Goal: Task Accomplishment & Management: Manage account settings

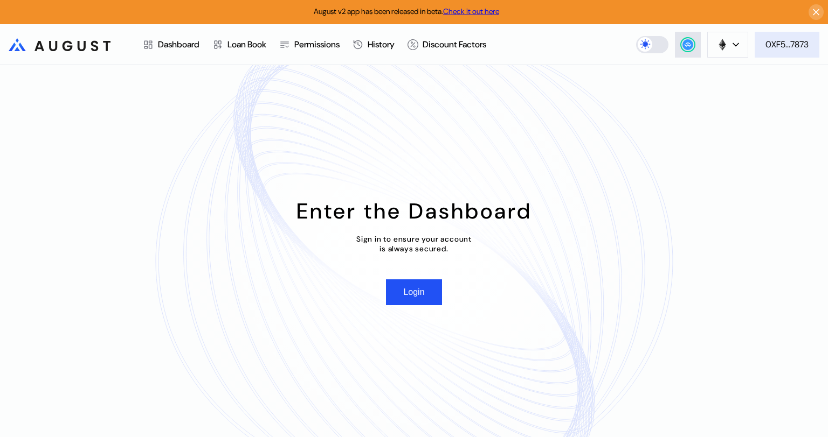
click at [783, 46] on div "0XF5...7873" at bounding box center [786, 44] width 43 height 11
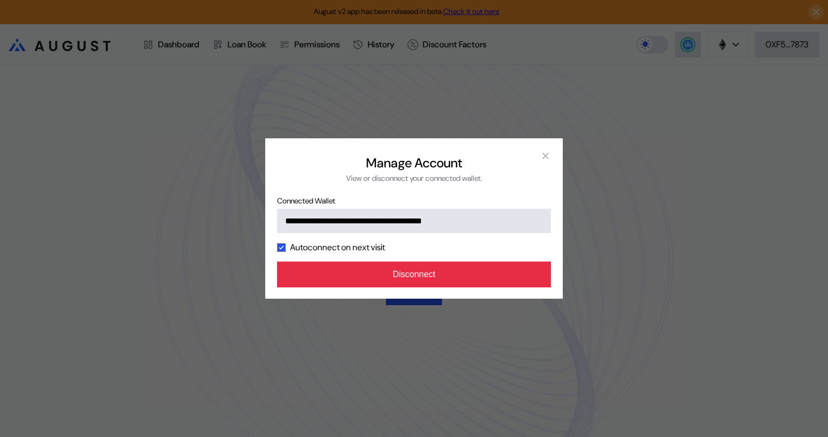
click at [418, 279] on button "Disconnect" at bounding box center [414, 275] width 274 height 26
